Goal: Task Accomplishment & Management: Manage account settings

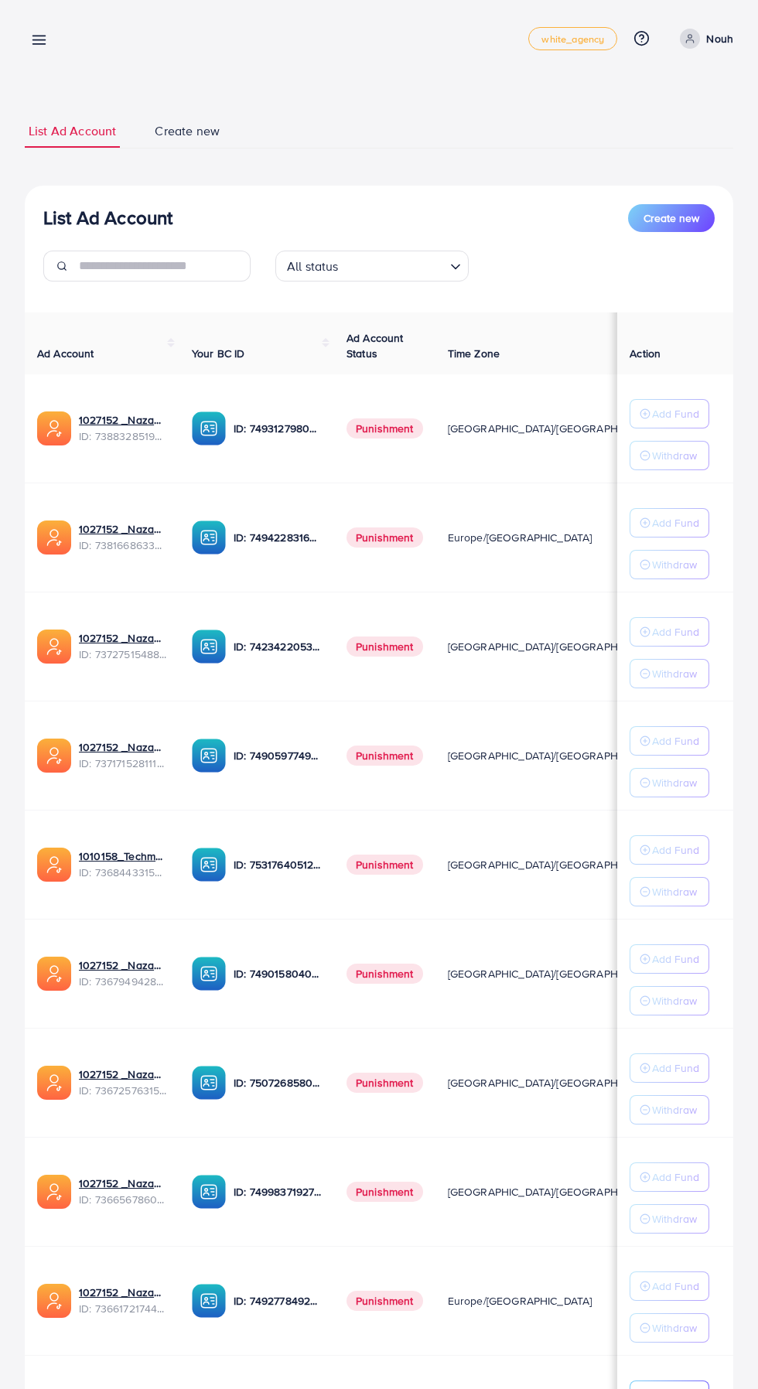
scroll to position [70, 0]
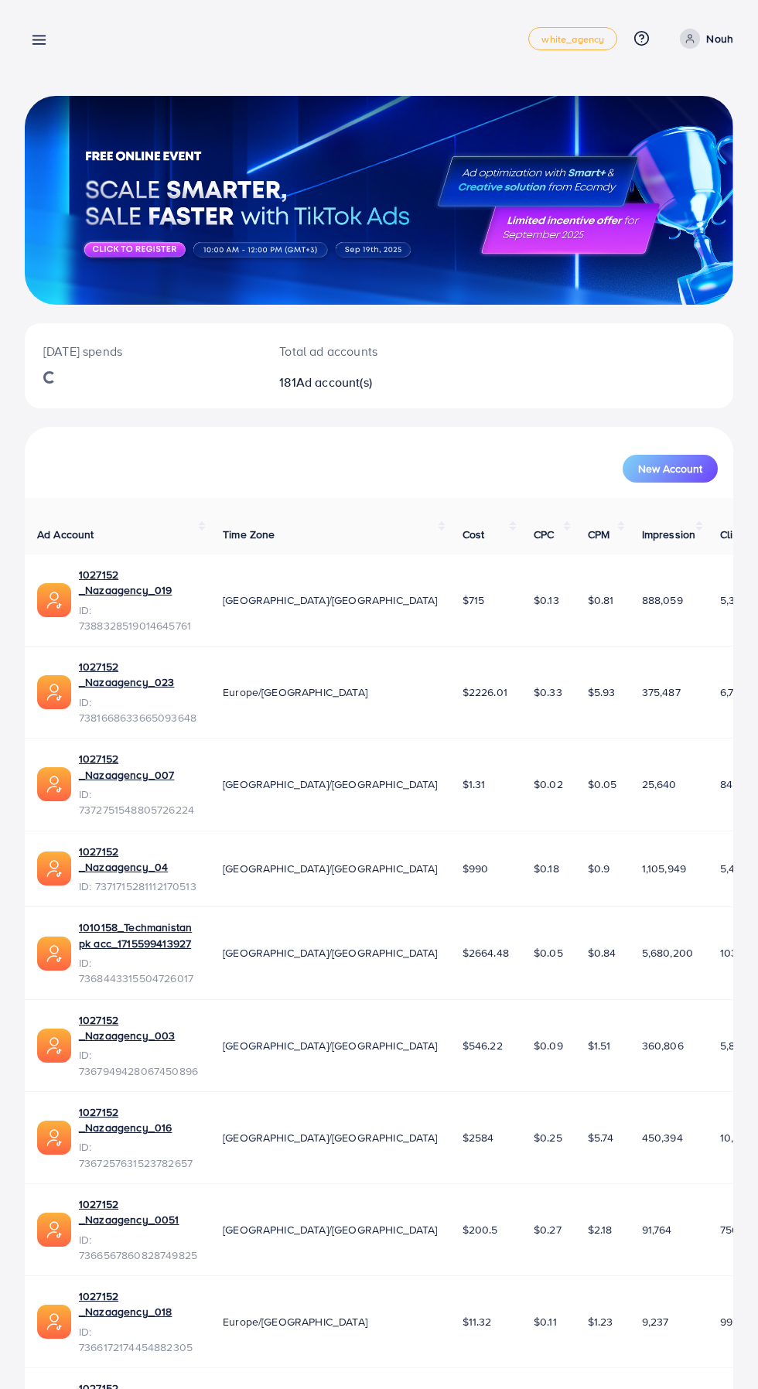
click at [39, 46] on icon at bounding box center [39, 40] width 16 height 16
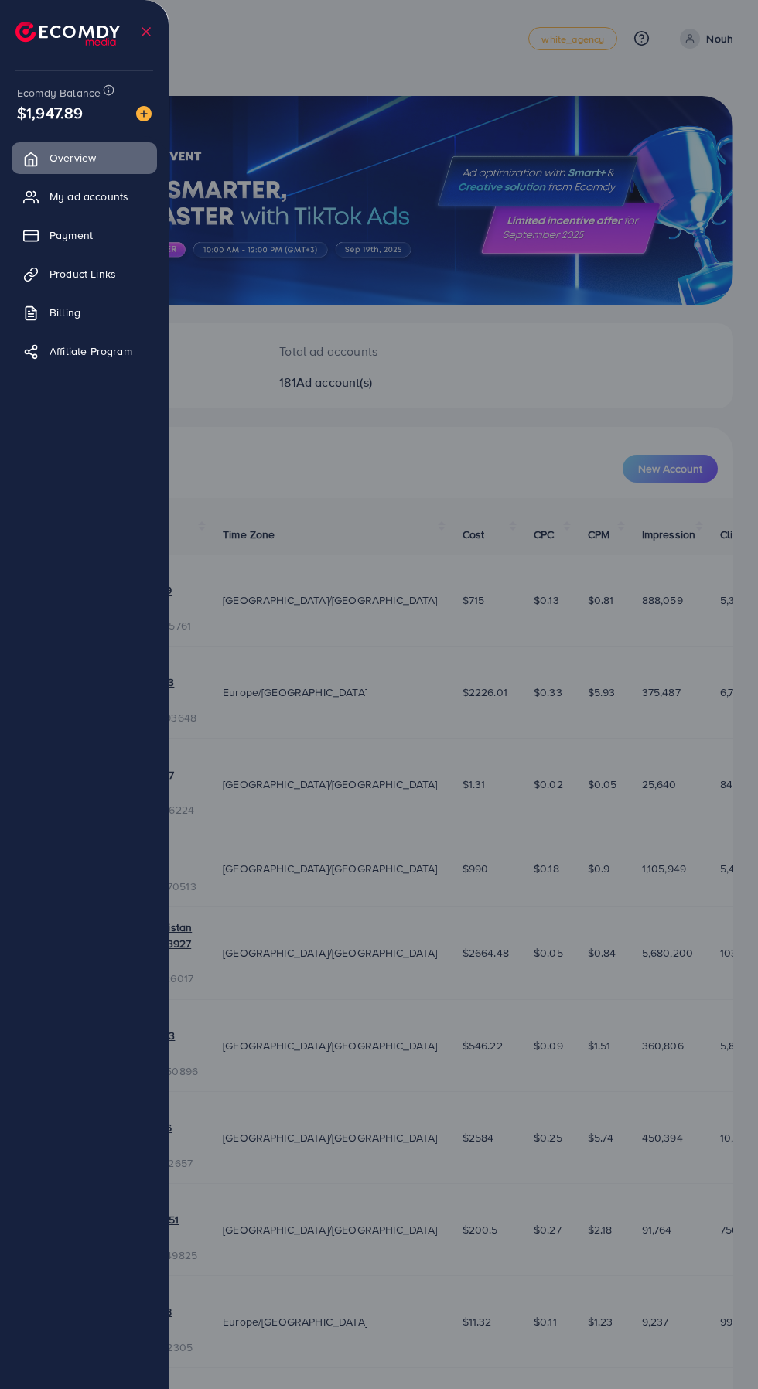
click at [86, 195] on span "My ad accounts" at bounding box center [88, 196] width 79 height 15
click at [75, 195] on span "My ad accounts" at bounding box center [88, 196] width 79 height 15
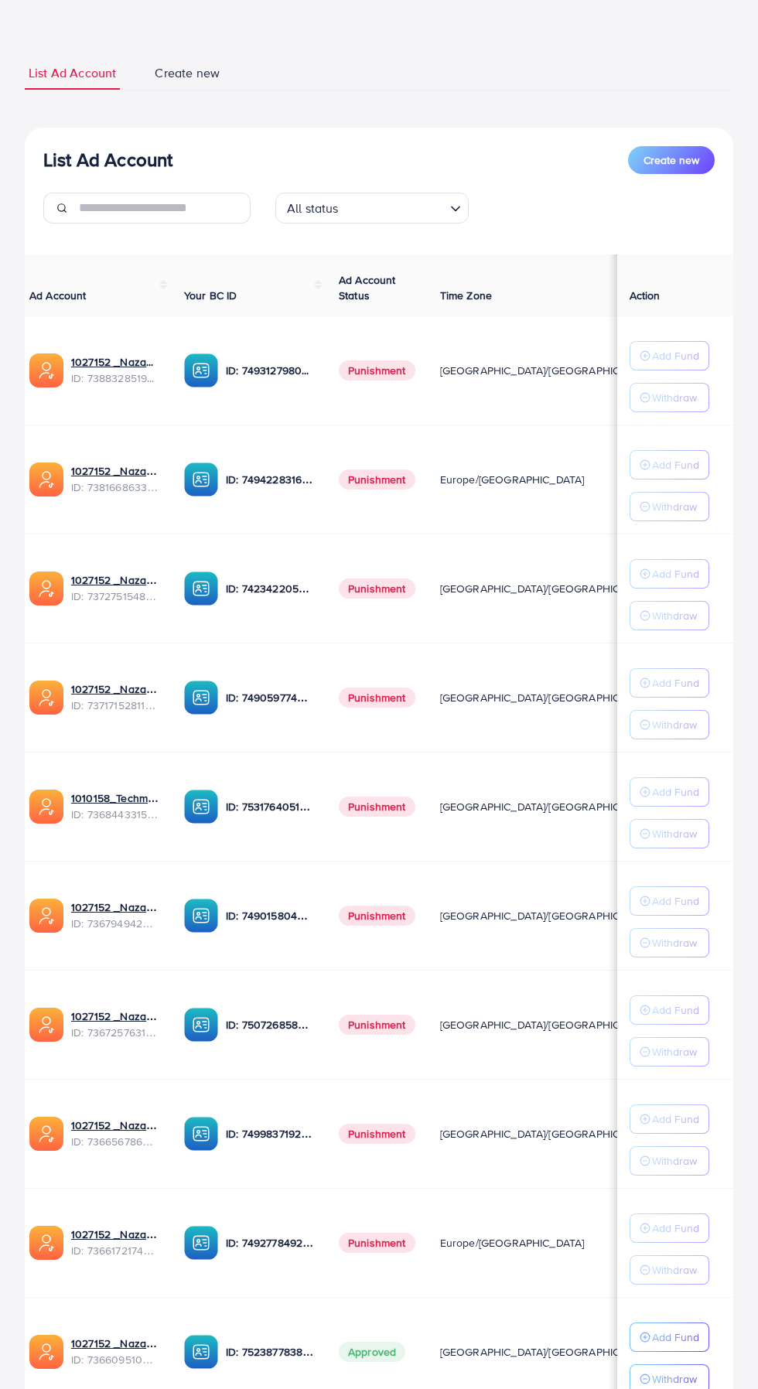
scroll to position [70, 0]
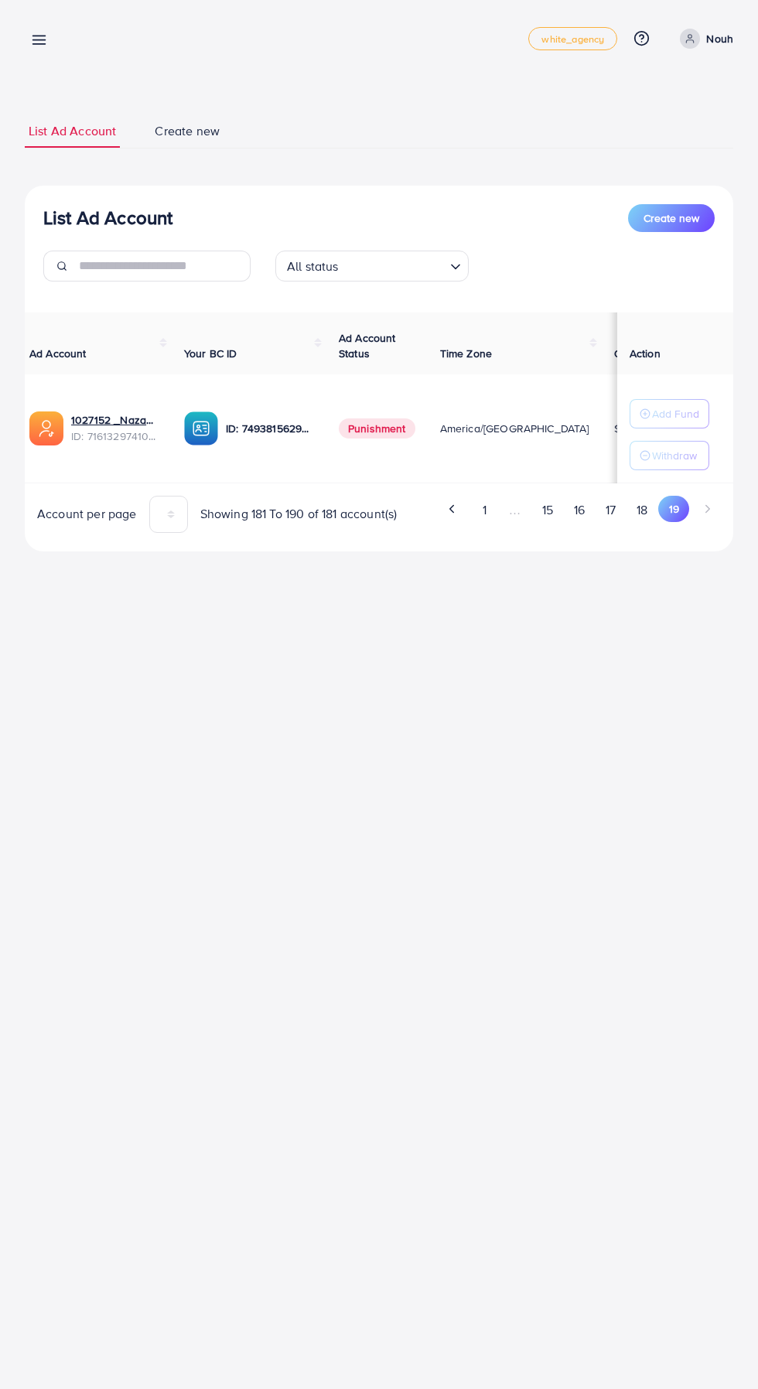
scroll to position [0, 0]
click at [531, 511] on button "15" at bounding box center [547, 510] width 32 height 29
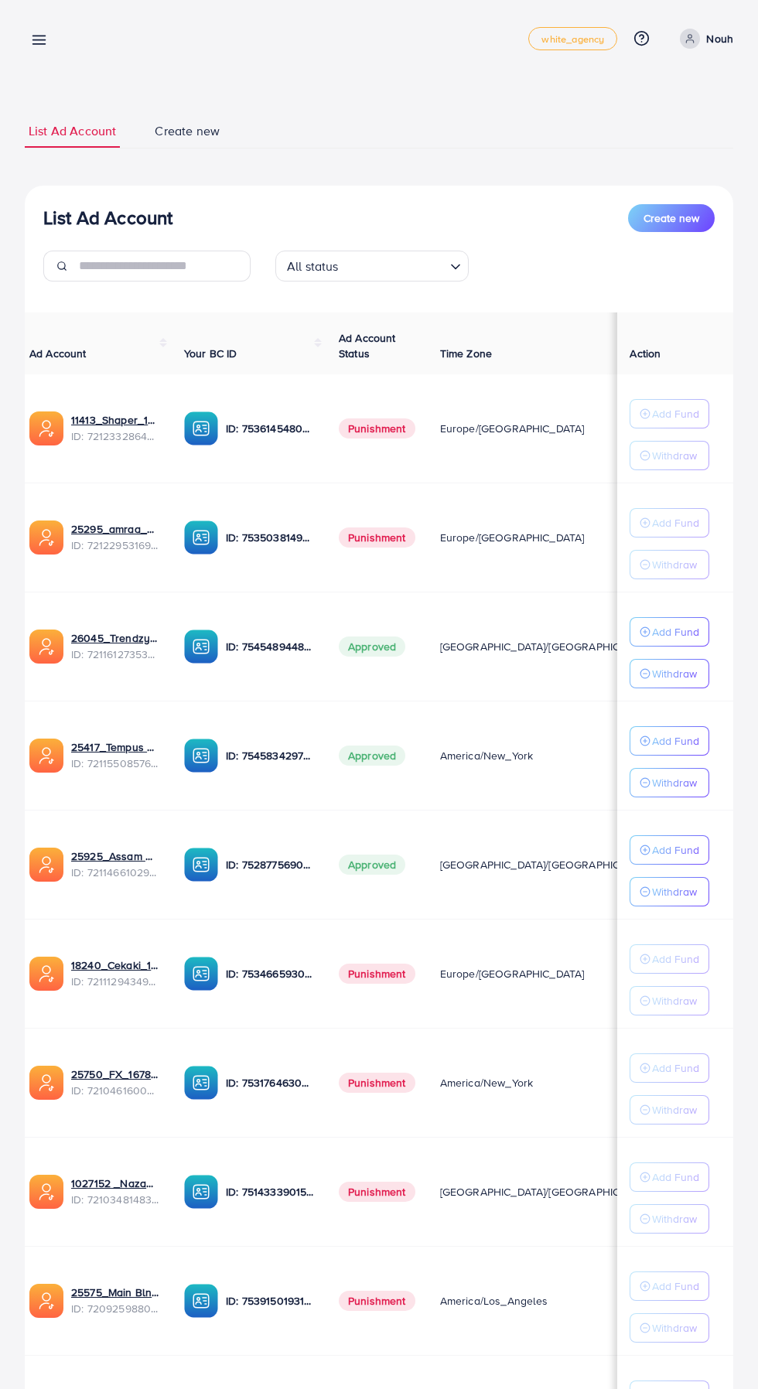
scroll to position [70, 0]
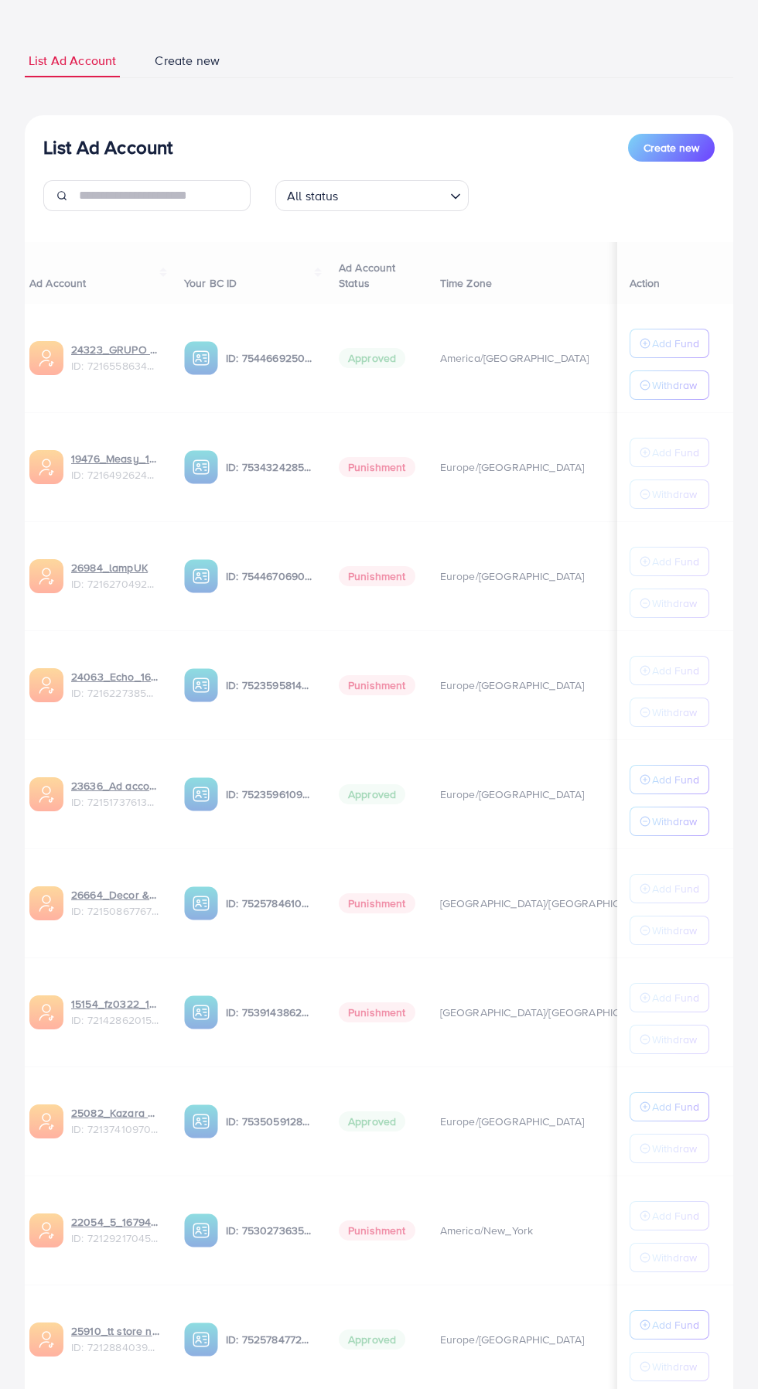
click at [756, 1388] on div "List Ad Account Create new List Ad Account Create new All status Loading... Ad …" at bounding box center [379, 718] width 758 height 1576
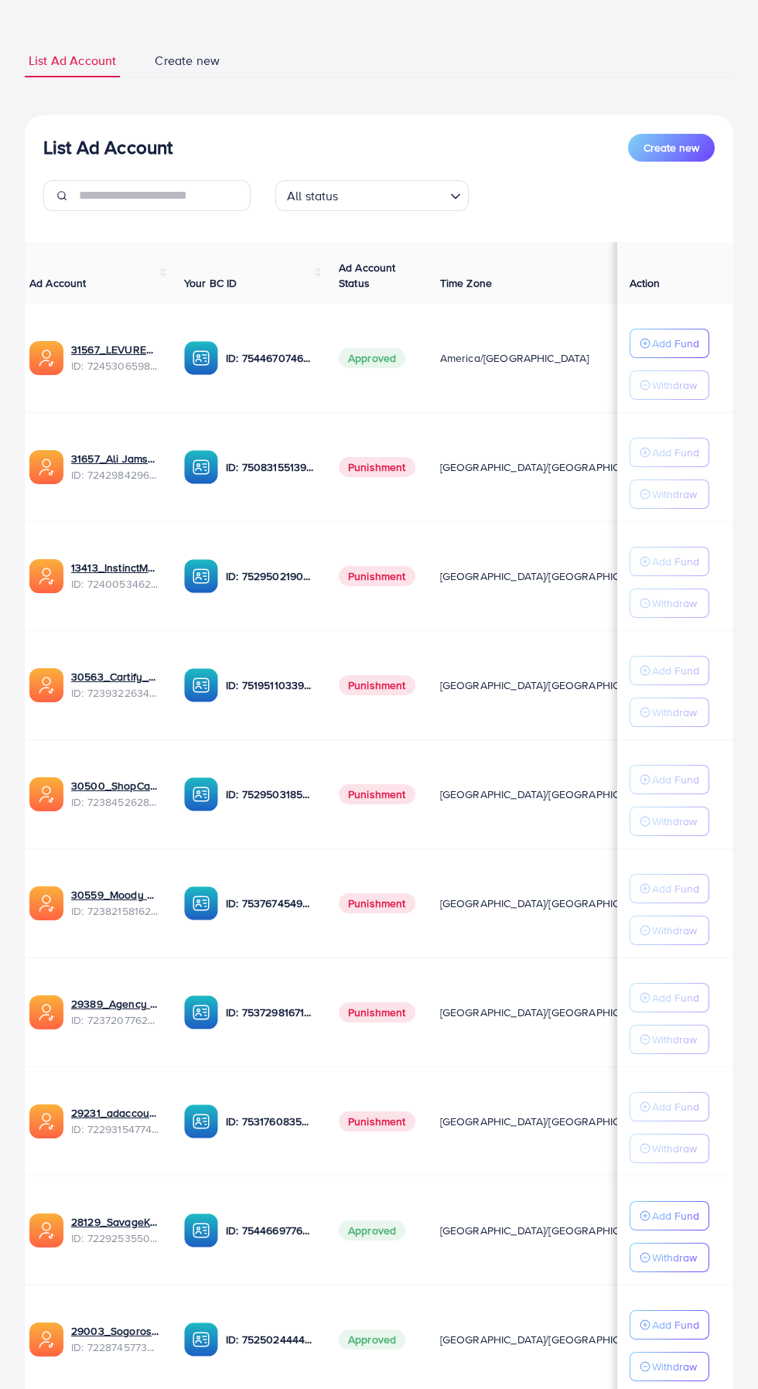
click at [670, 1209] on p "Add Fund" at bounding box center [675, 1215] width 47 height 19
